Goal: Browse casually: Explore the website without a specific task or goal

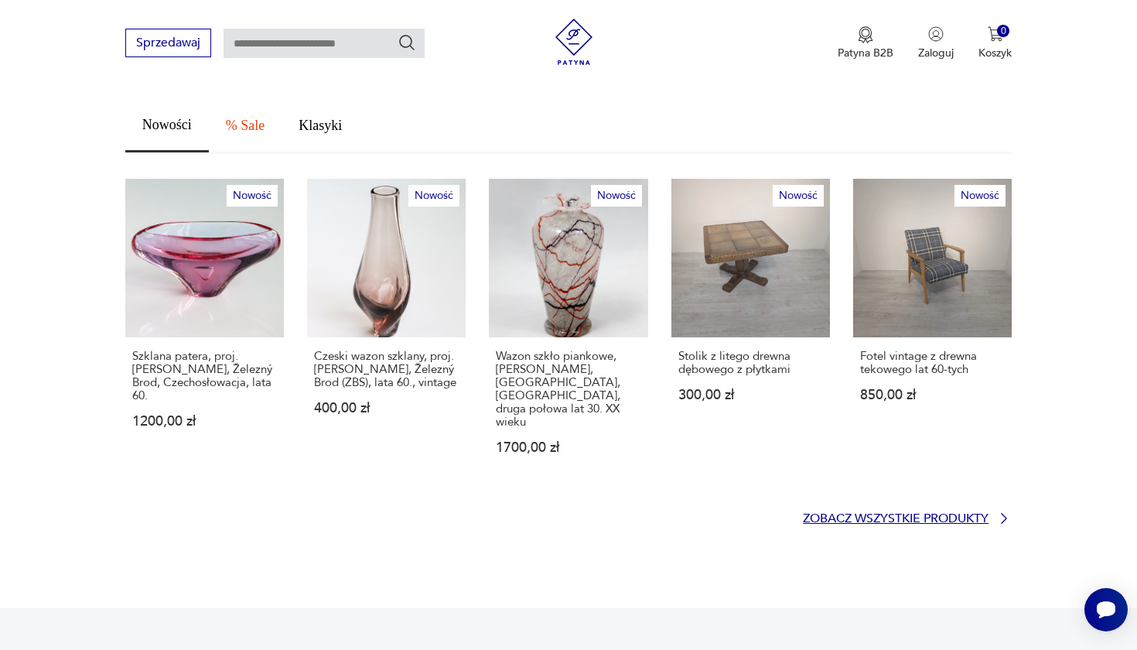
click at [858, 514] on p "Zobacz wszystkie produkty" at bounding box center [896, 519] width 186 height 10
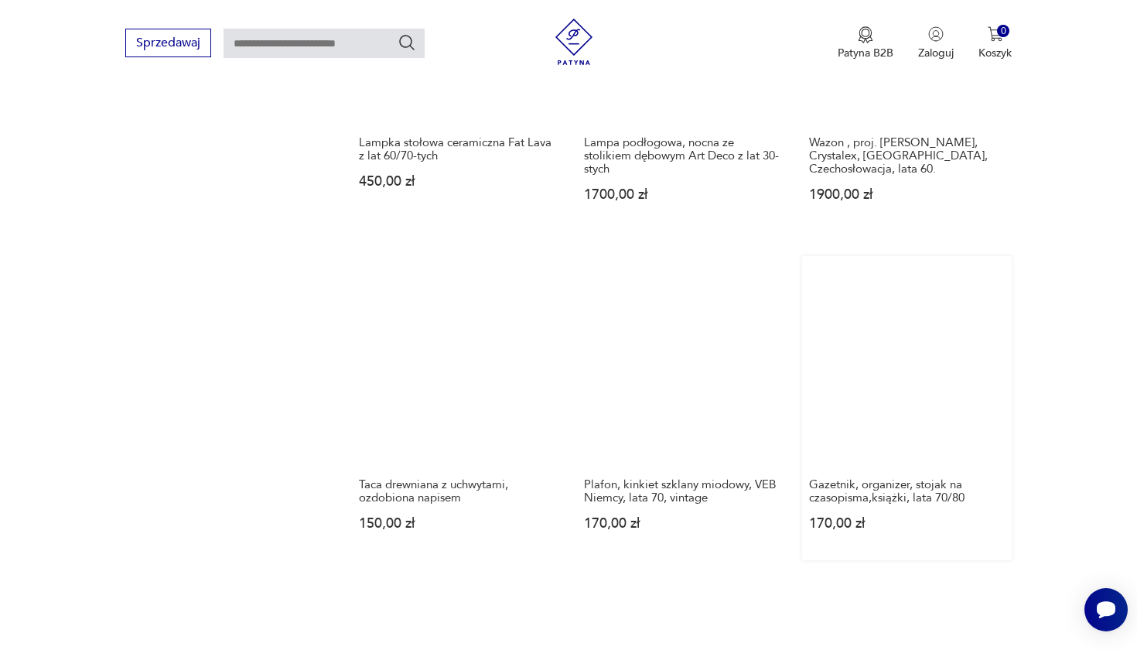
scroll to position [1322, 0]
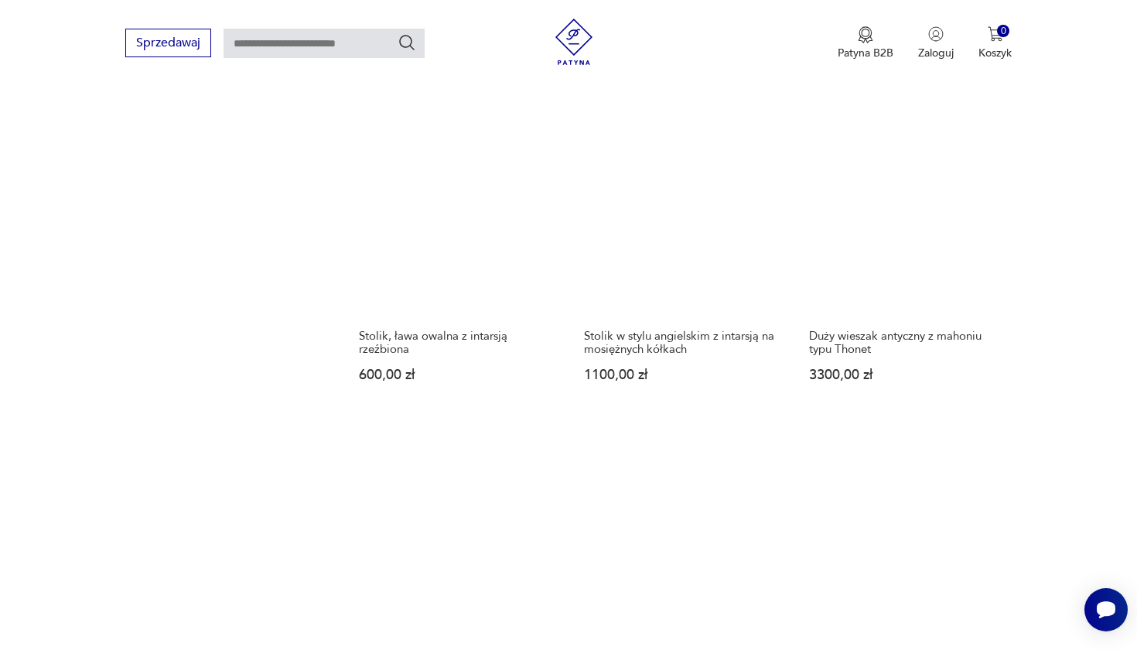
scroll to position [1428, 0]
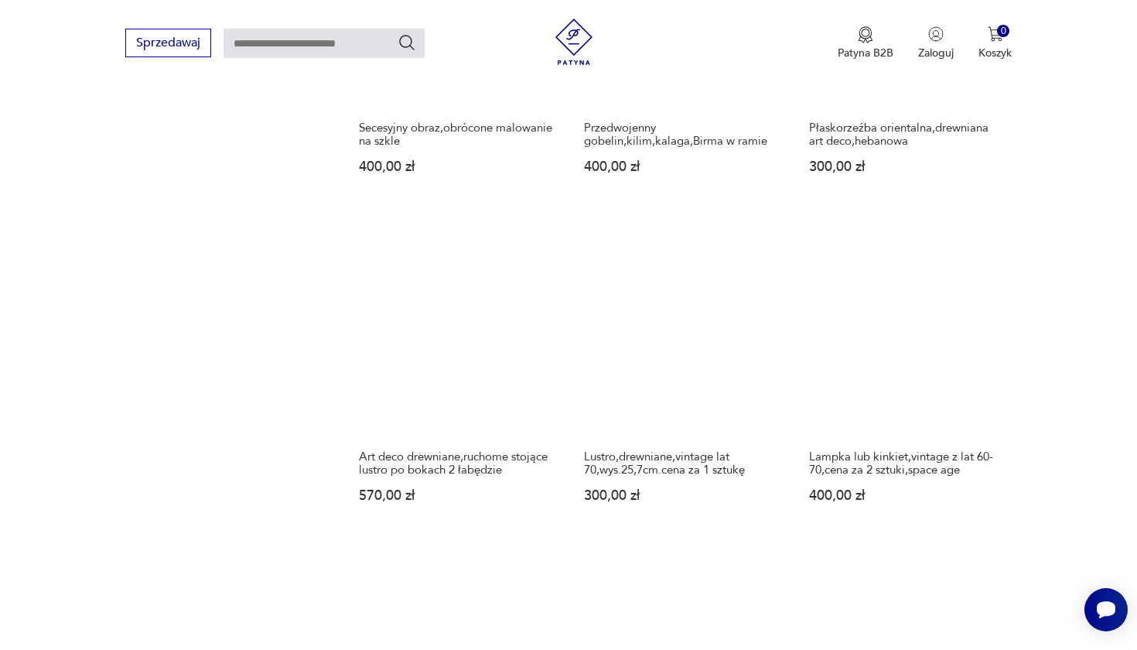
scroll to position [1314, 0]
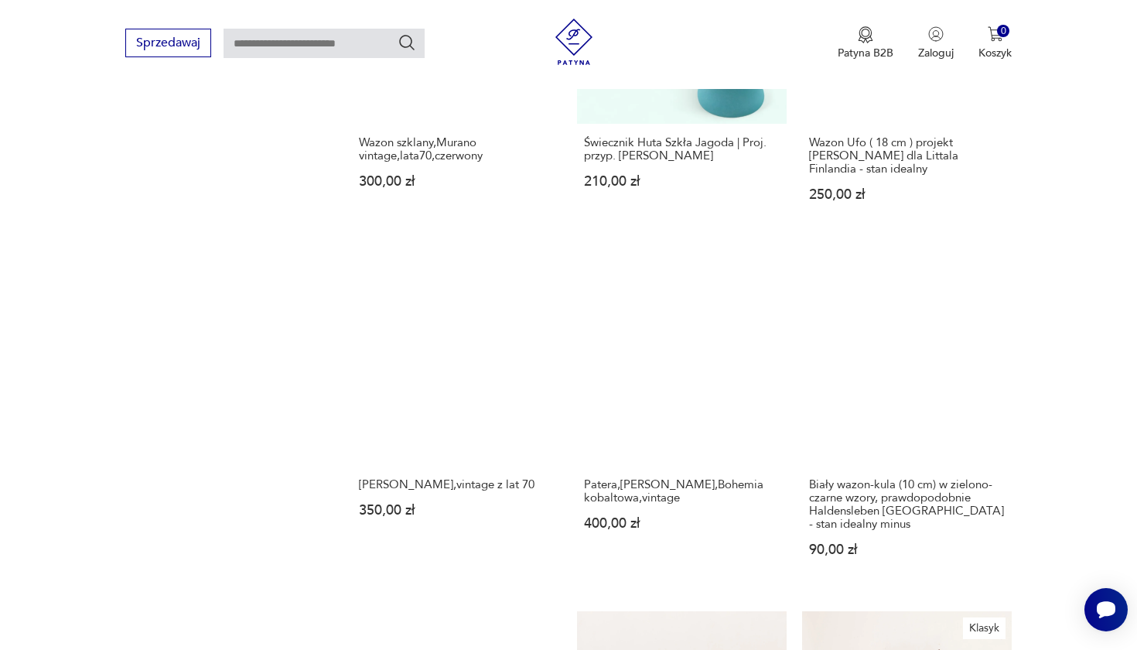
scroll to position [1336, 0]
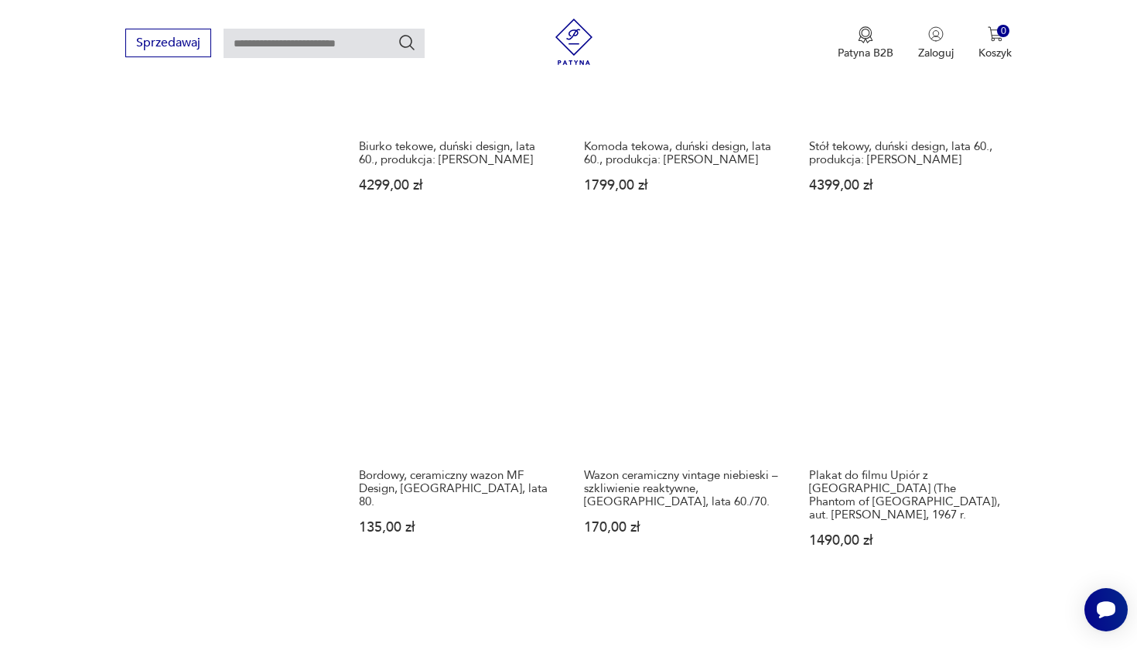
scroll to position [1437, 0]
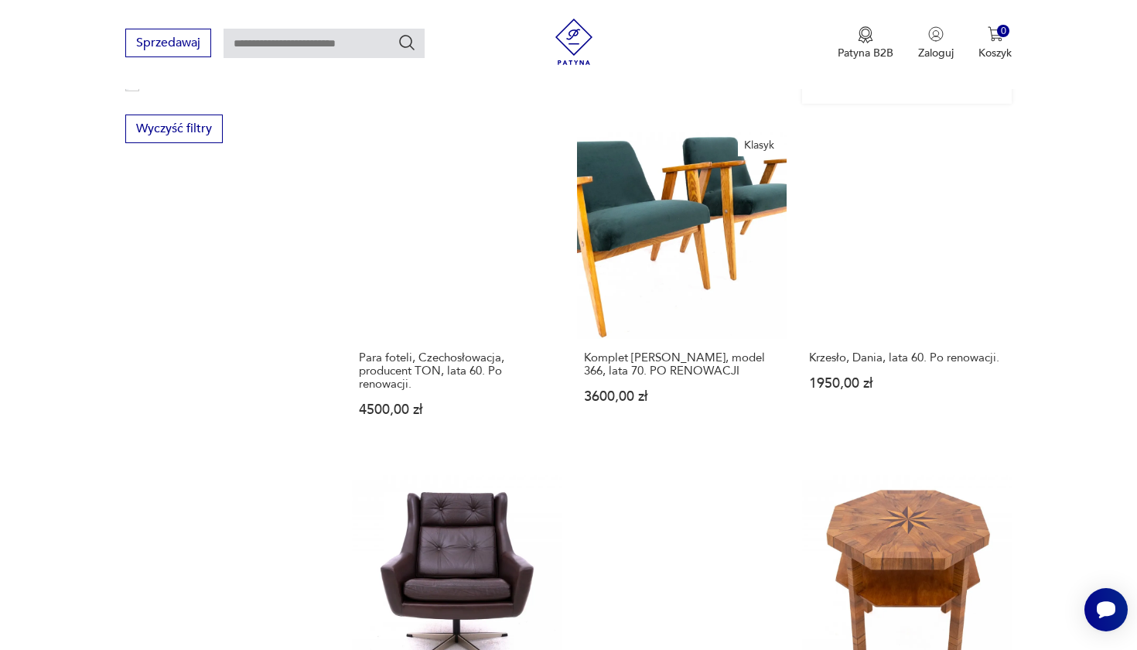
scroll to position [1171, 0]
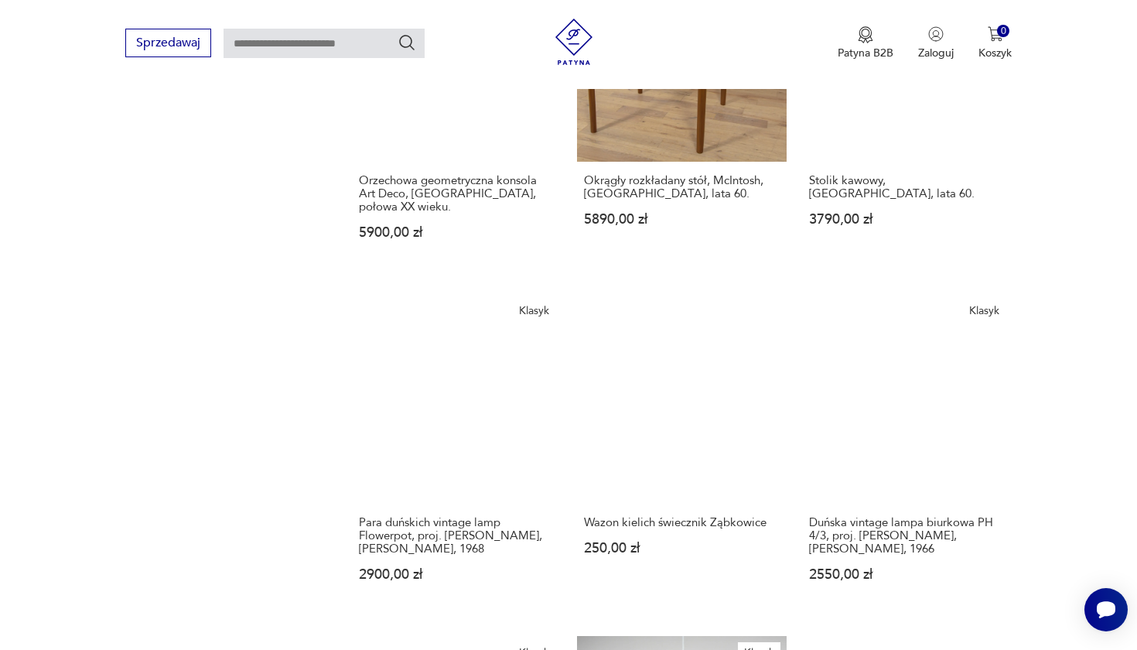
scroll to position [1328, 0]
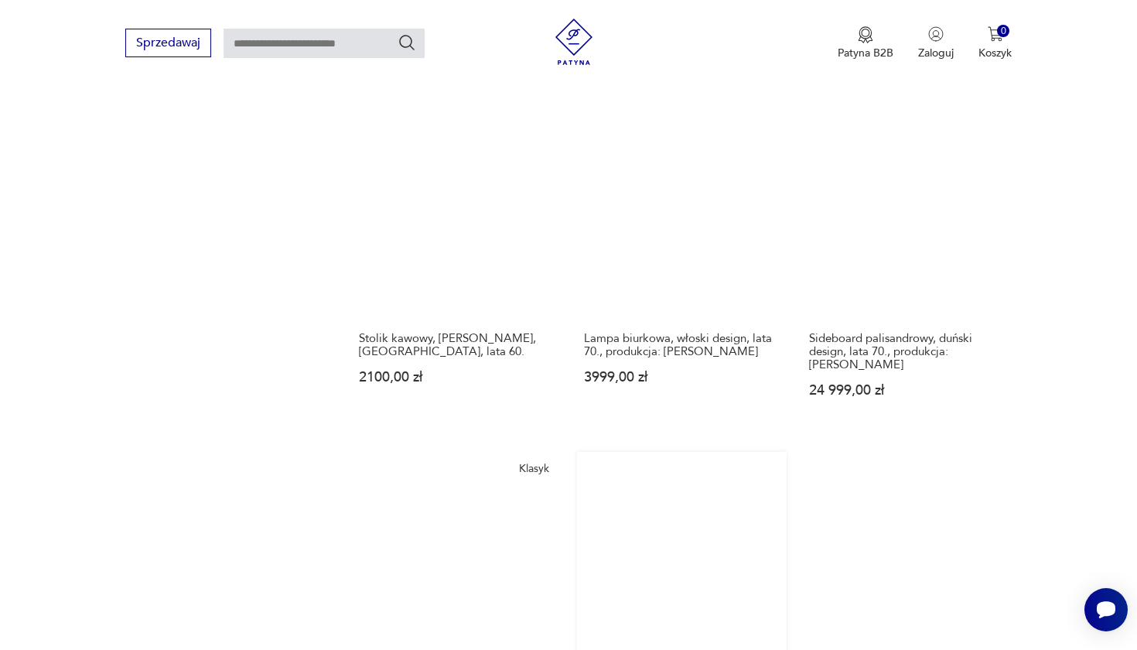
scroll to position [1476, 0]
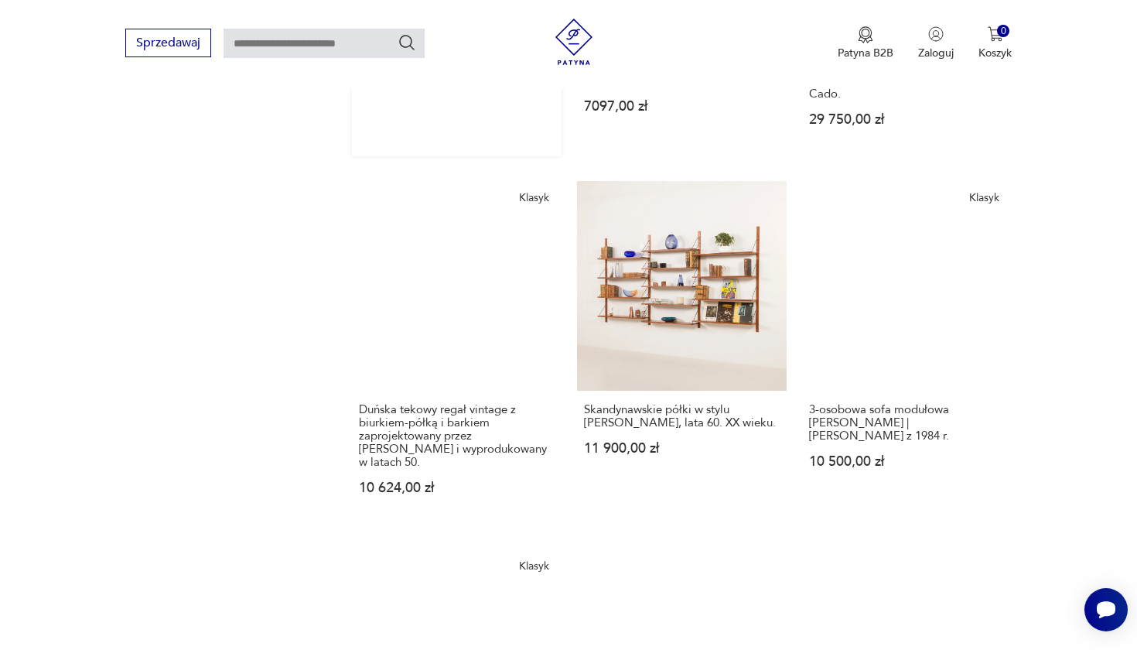
scroll to position [1485, 0]
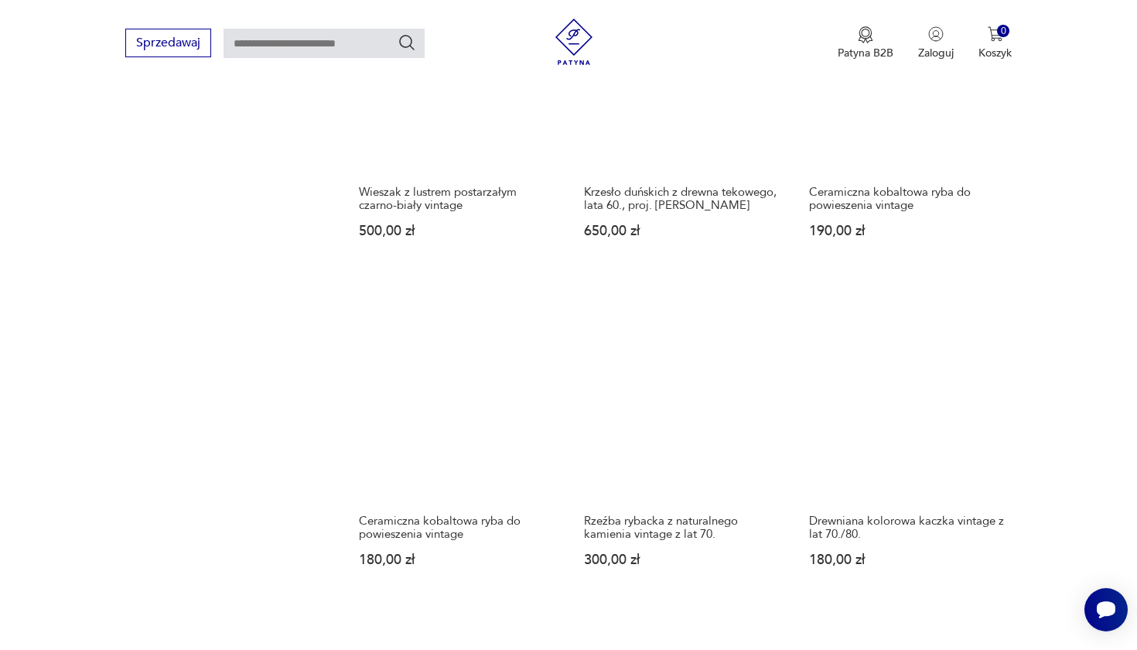
scroll to position [1384, 0]
